Goal: Find specific page/section: Find specific page/section

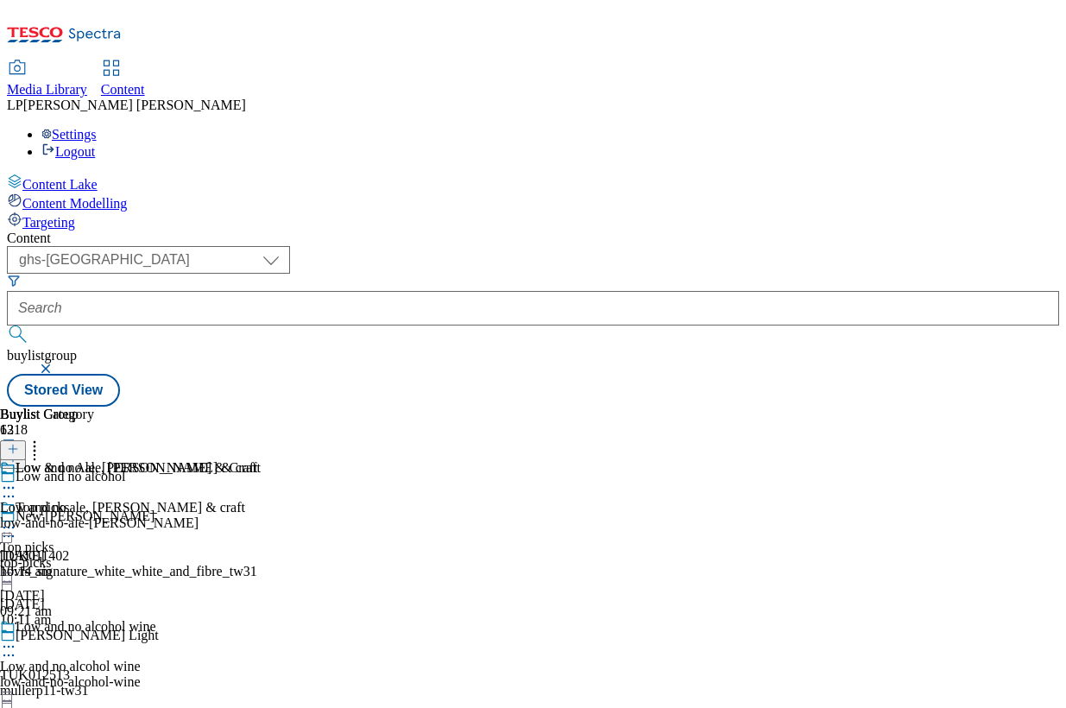
select select "ghs-[GEOGRAPHIC_DATA]"
